Goal: Task Accomplishment & Management: Manage account settings

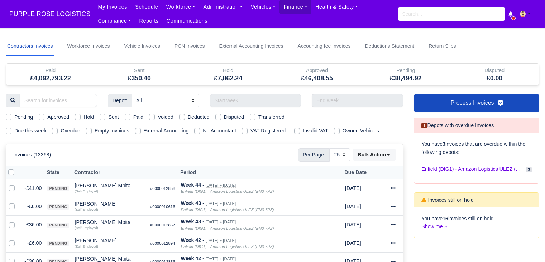
select select "25"
click at [48, 106] on input "search" at bounding box center [58, 100] width 77 height 13
type input "angel"
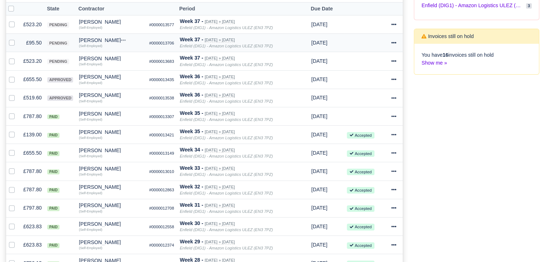
scroll to position [165, 0]
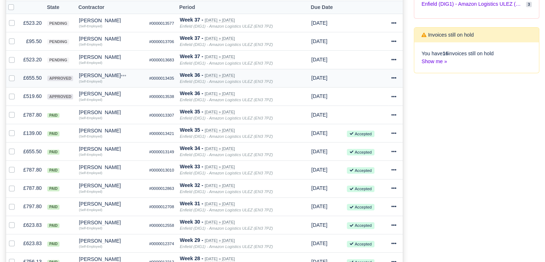
type input "angel"
click at [393, 76] on icon at bounding box center [393, 77] width 5 height 5
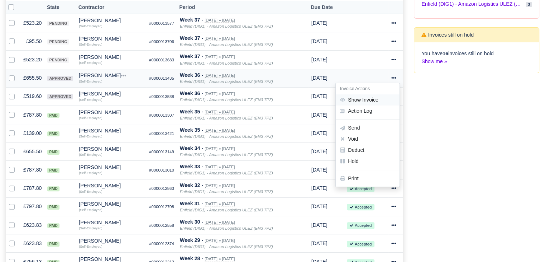
click at [378, 95] on link "Show Invoice" at bounding box center [368, 99] width 64 height 11
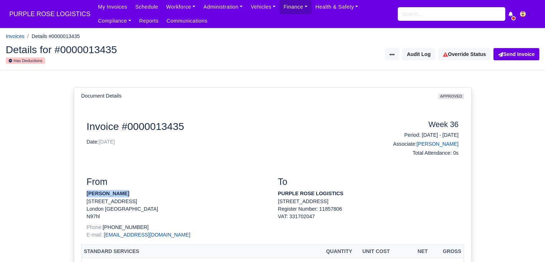
drag, startPoint x: 86, startPoint y: 193, endPoint x: 131, endPoint y: 194, distance: 44.8
click at [131, 194] on p "[PERSON_NAME]" at bounding box center [177, 194] width 181 height 8
copy strong "[PERSON_NAME]"
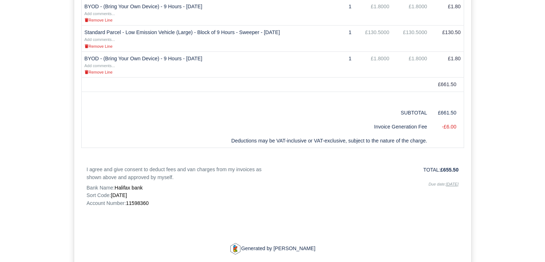
scroll to position [440, 0]
click at [142, 205] on span "11598360" at bounding box center [137, 203] width 23 height 6
copy span "11598360"
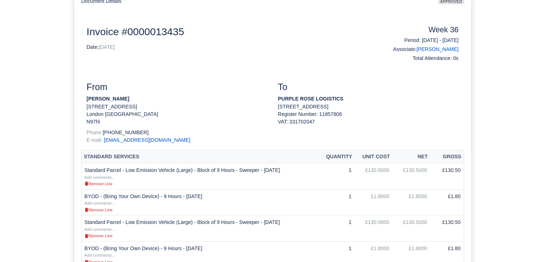
scroll to position [0, 0]
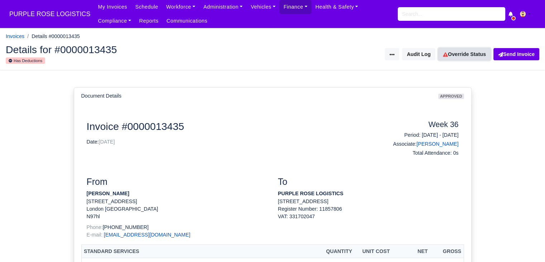
click at [456, 59] on link "Override Status" at bounding box center [464, 54] width 52 height 12
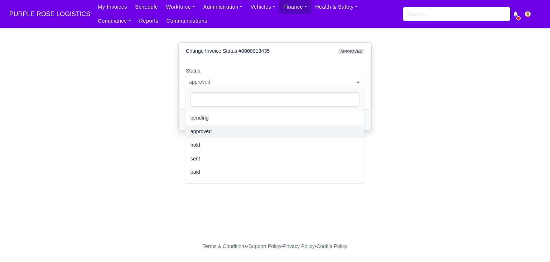
click at [281, 85] on span "approved" at bounding box center [275, 81] width 178 height 9
select select "paid"
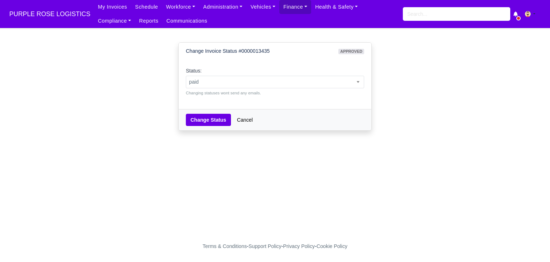
click at [212, 112] on div "Change Status Cancel" at bounding box center [275, 119] width 193 height 21
click at [212, 115] on button "Change Status" at bounding box center [208, 120] width 45 height 12
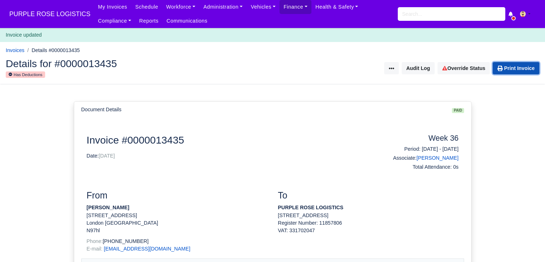
click at [501, 71] on link "Print Invoice" at bounding box center [516, 68] width 47 height 12
